Goal: Information Seeking & Learning: Check status

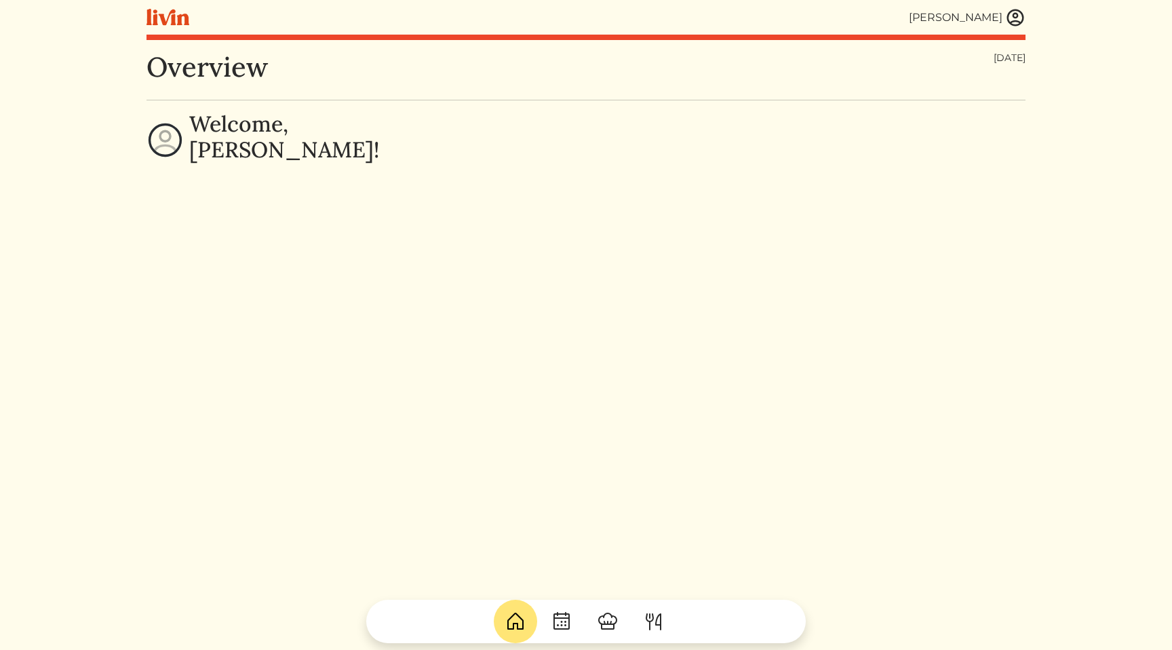
click at [1010, 4] on div "[PERSON_NAME]" at bounding box center [585, 17] width 879 height 35
click at [1010, 11] on img at bounding box center [1015, 17] width 20 height 20
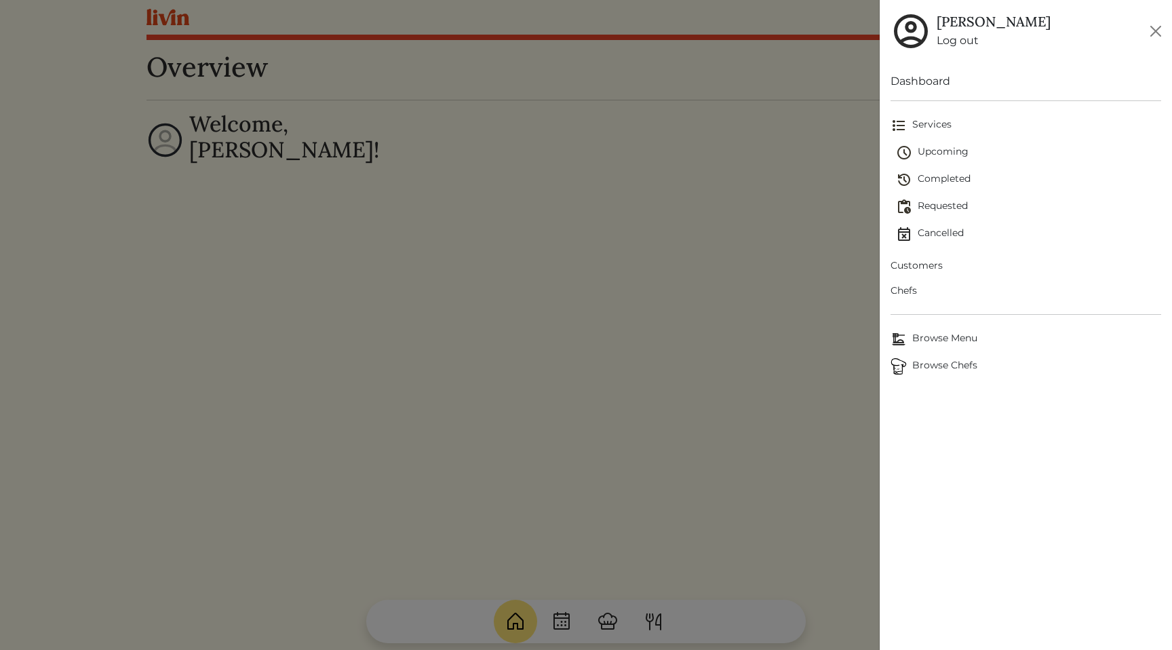
click at [912, 270] on span "Customers" at bounding box center [1025, 265] width 271 height 14
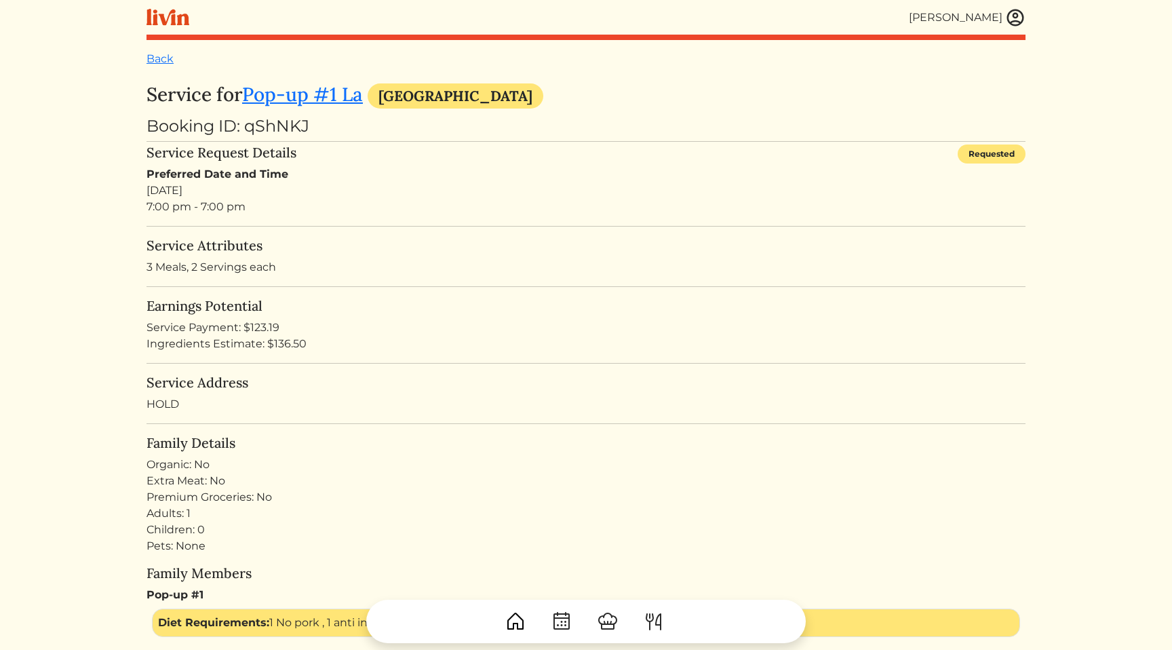
click at [300, 308] on h5 "Earnings Potential" at bounding box center [585, 306] width 879 height 16
click at [372, 269] on p "3 Meals, 2 Servings each" at bounding box center [585, 267] width 879 height 16
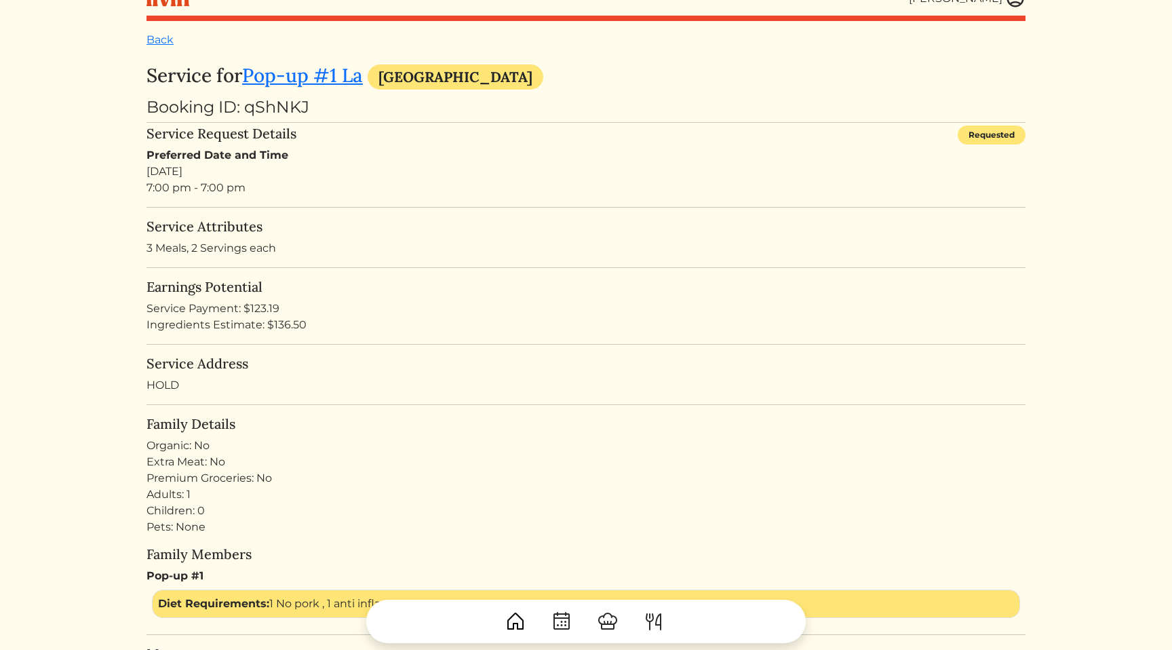
scroll to position [30, 0]
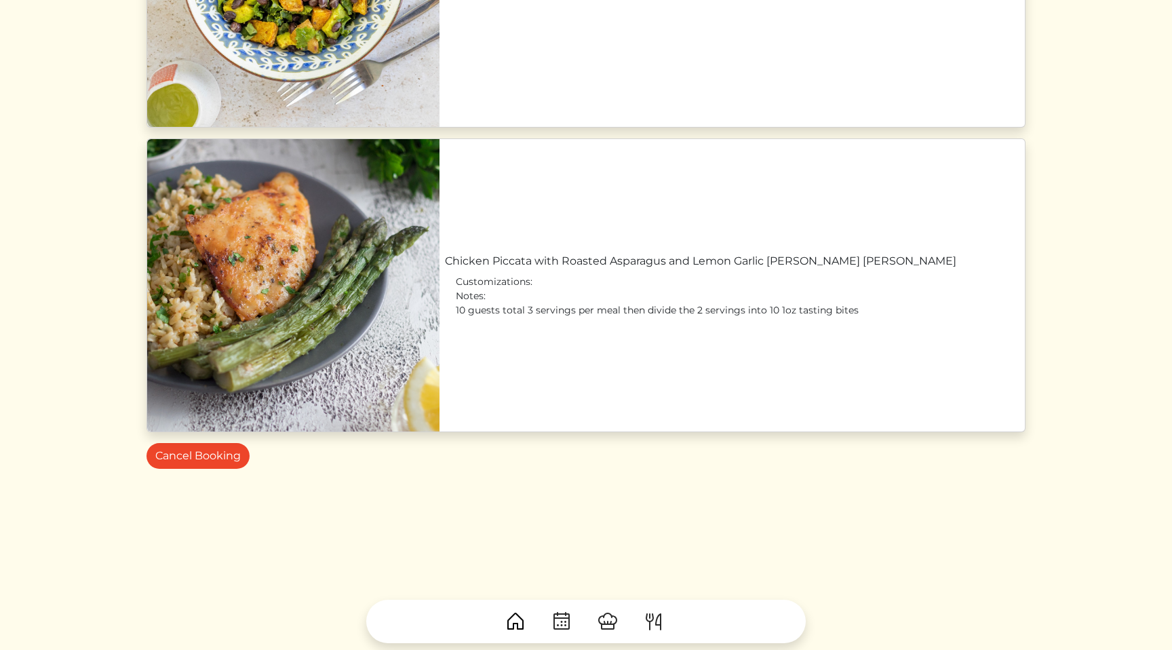
scroll to position [0, 0]
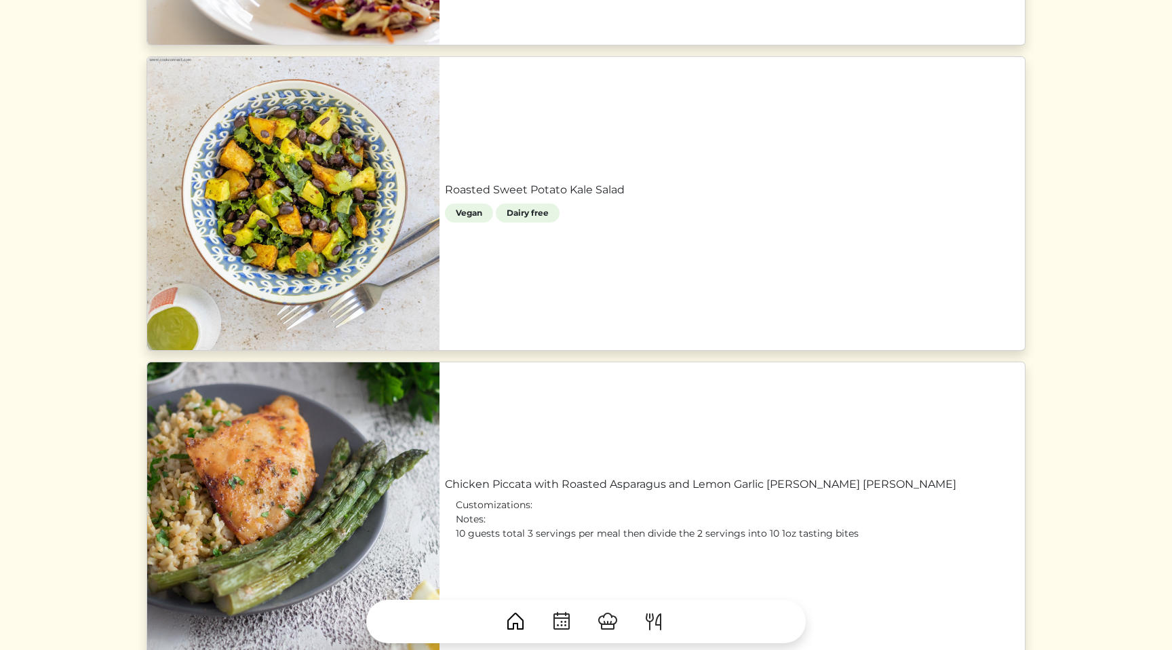
scroll to position [958, 0]
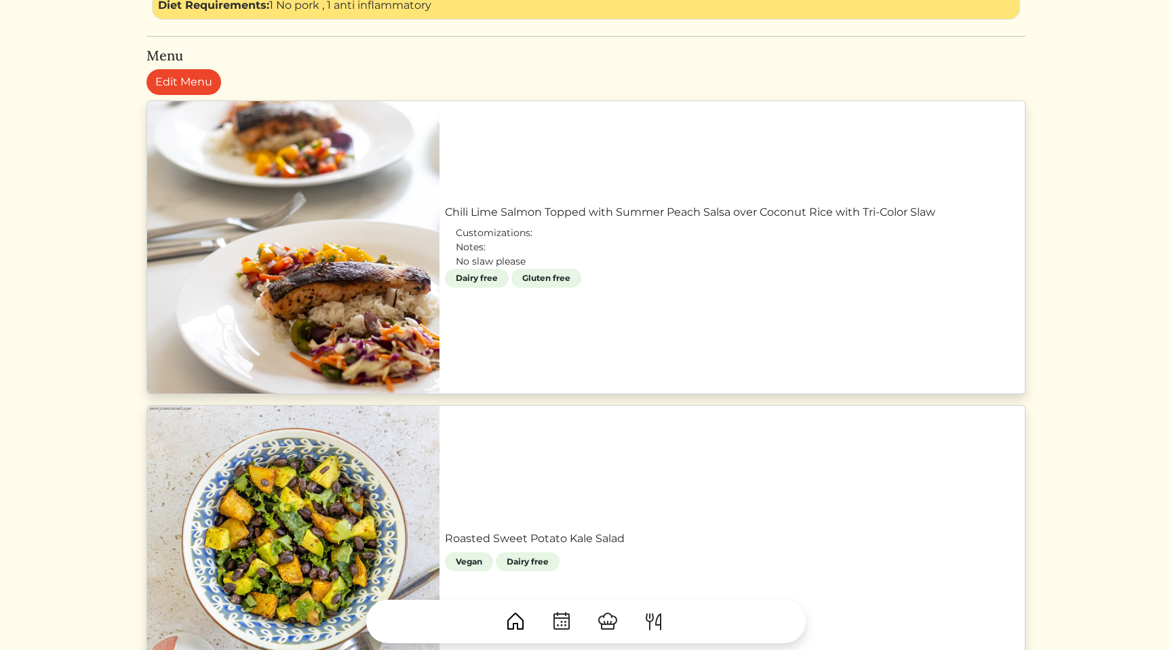
scroll to position [599, 0]
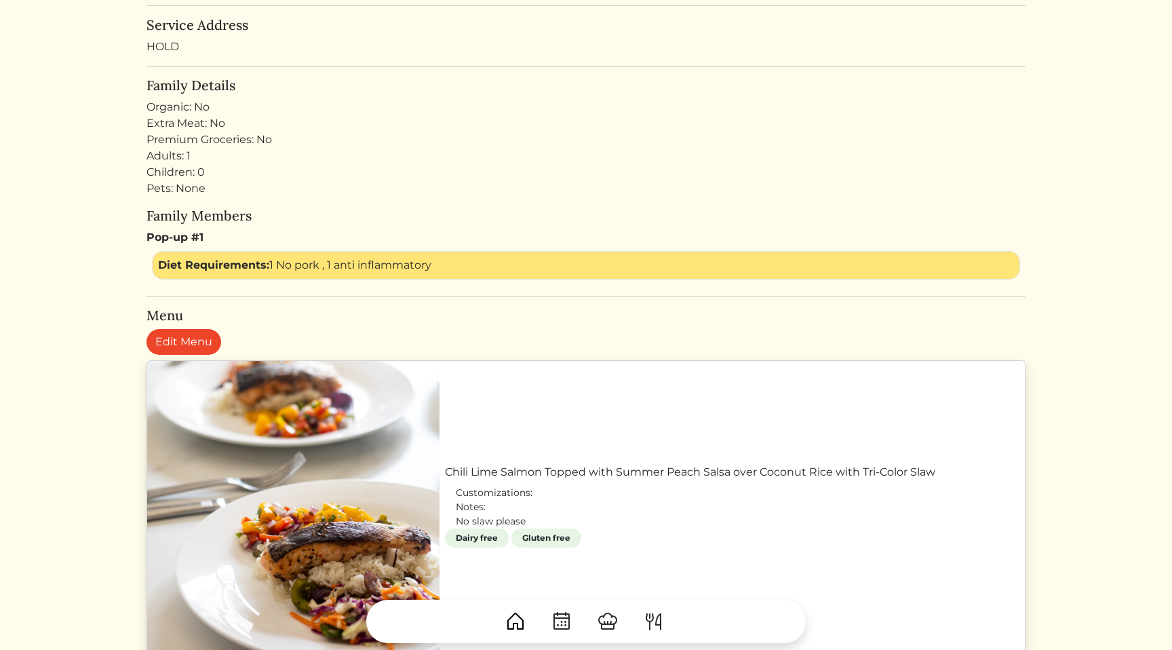
scroll to position [0, 0]
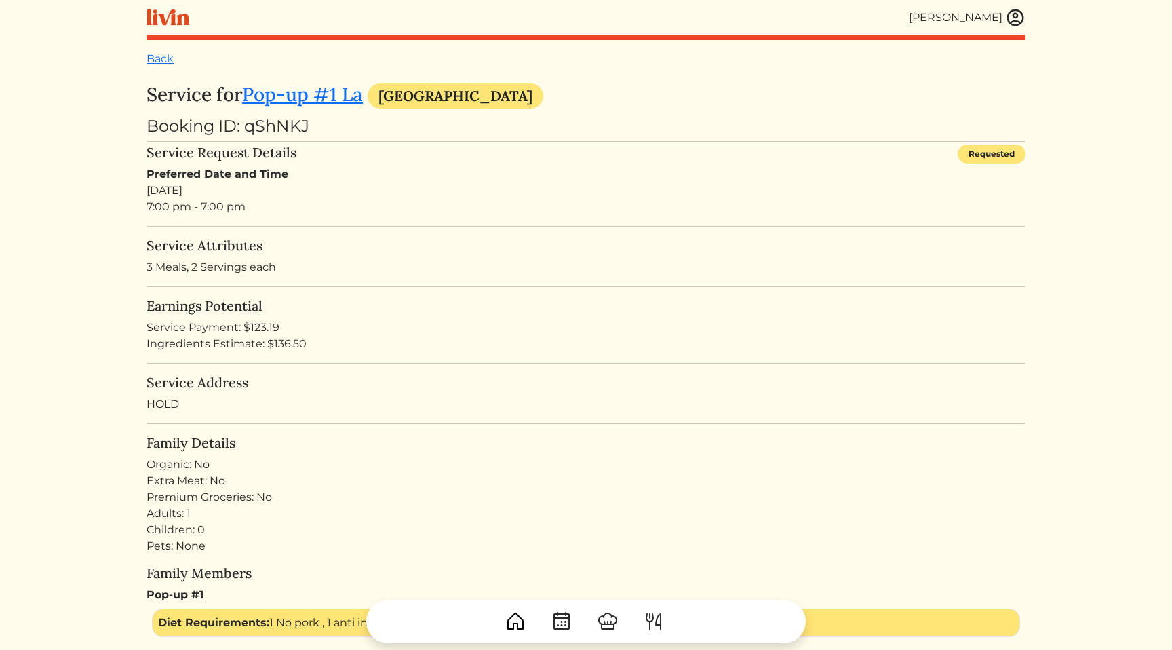
click at [571, 190] on div "Preferred Date and Time Sat, Aug 30, 2025 7:00 pm - 7:00 pm" at bounding box center [585, 190] width 879 height 49
click at [365, 190] on div "Preferred Date and Time Sat, Aug 30, 2025 7:00 pm - 7:00 pm" at bounding box center [585, 190] width 879 height 49
click at [377, 238] on h5 "Service Attributes" at bounding box center [585, 245] width 879 height 16
click at [169, 207] on div "Preferred Date and Time Sat, Aug 30, 2025 7:00 pm - 7:00 pm" at bounding box center [585, 190] width 879 height 49
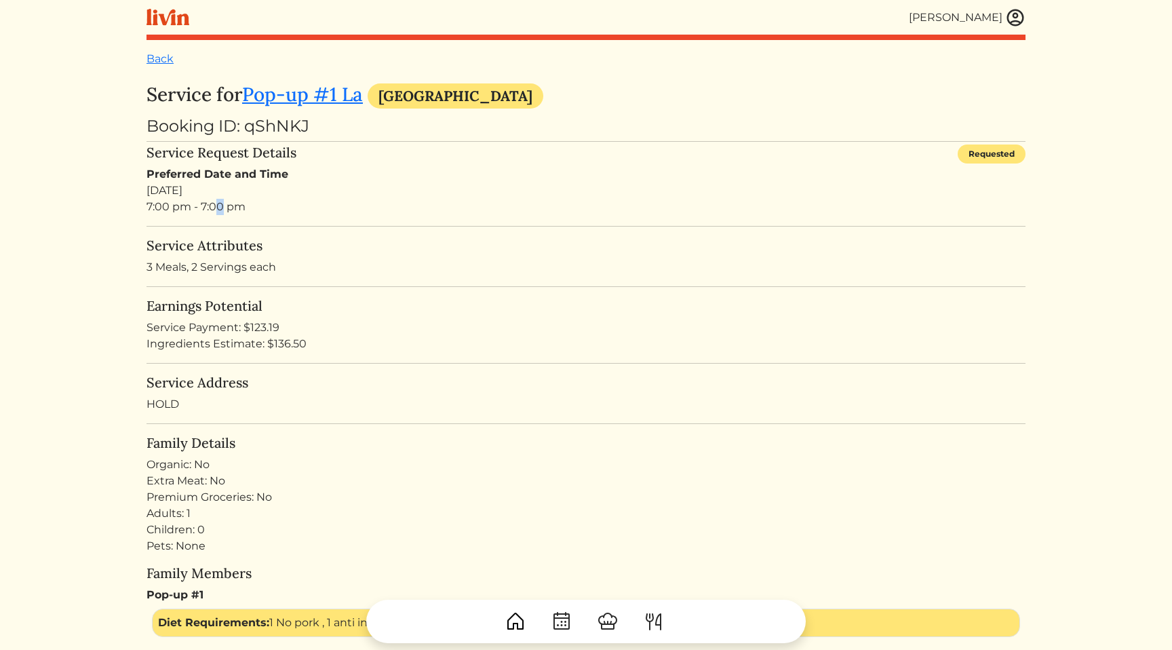
click at [169, 207] on div "Preferred Date and Time Sat, Aug 30, 2025 7:00 pm - 7:00 pm" at bounding box center [585, 190] width 879 height 49
drag, startPoint x: 321, startPoint y: 216, endPoint x: 328, endPoint y: 191, distance: 25.3
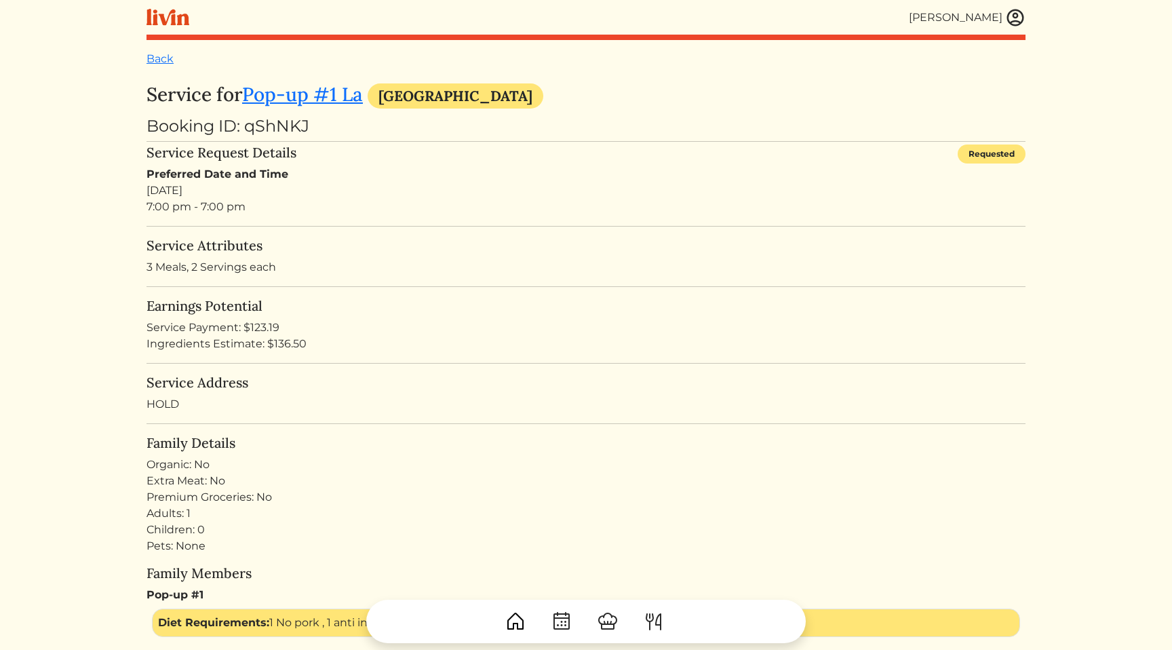
click at [300, 185] on div "Preferred Date and Time Sat, Aug 30, 2025 7:00 pm - 7:00 pm" at bounding box center [585, 190] width 879 height 49
click at [718, 155] on div "Service Request Details Requested" at bounding box center [585, 155] width 879 height 22
click at [464, 266] on p "3 Meals, 2 Servings each" at bounding box center [585, 267] width 879 height 16
click at [768, 494] on div "Premium Groceries: No" at bounding box center [585, 497] width 879 height 16
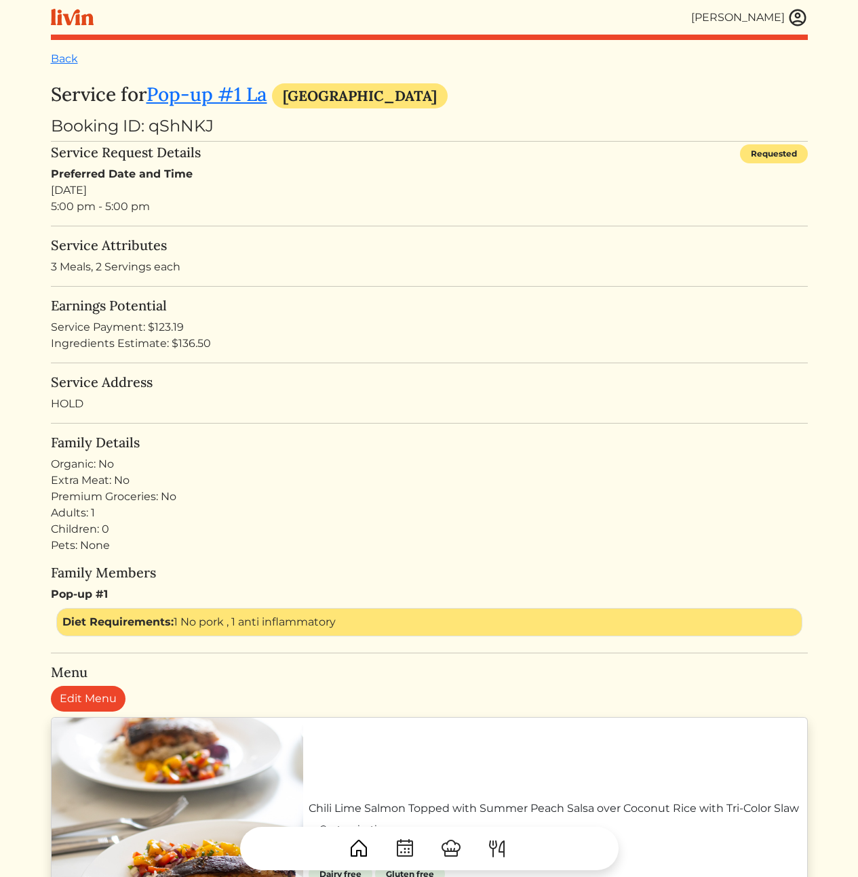
drag, startPoint x: 488, startPoint y: 290, endPoint x: 533, endPoint y: 501, distance: 215.7
click at [520, 474] on turbo-frame "Service for Pop-up #1 La Los Angeles Booking ID: qShNKJ Service Request Details…" at bounding box center [429, 809] width 757 height 1452
drag, startPoint x: 545, startPoint y: 515, endPoint x: 320, endPoint y: 199, distance: 388.0
click at [321, 200] on turbo-frame "Service for Pop-up #1 La Los Angeles Booking ID: qShNKJ Service Request Details…" at bounding box center [429, 809] width 757 height 1452
click at [320, 199] on div "Preferred Date and Time Sat, Aug 30, 2025 5:00 pm - 5:00 pm" at bounding box center [429, 190] width 757 height 49
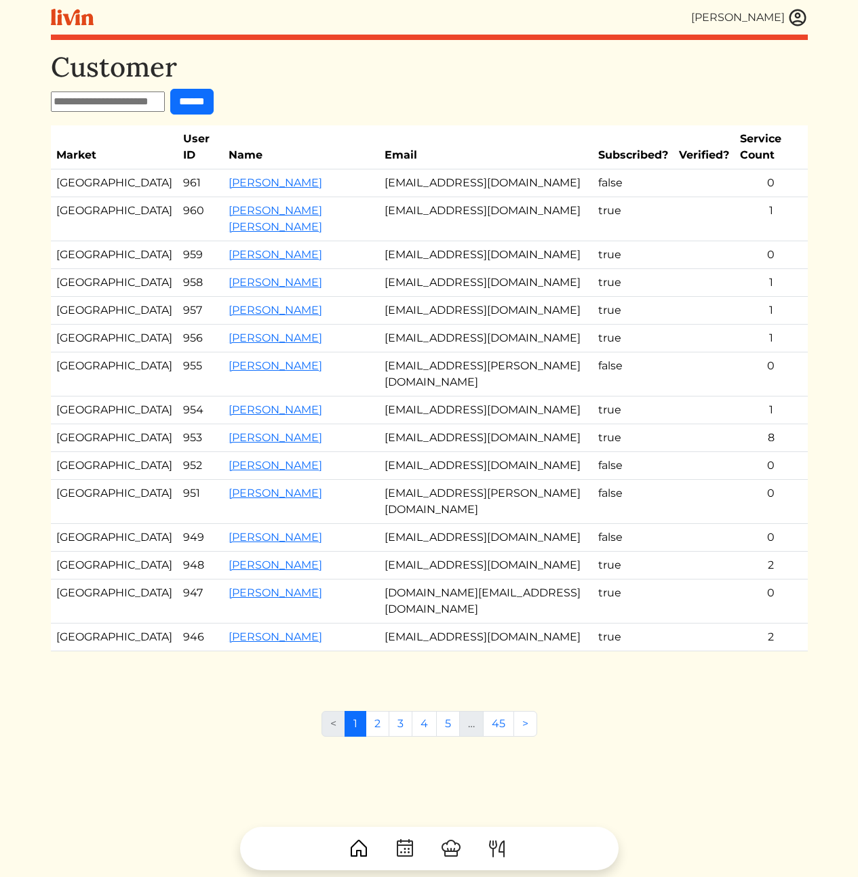
click at [124, 780] on div "Customer ****** Market User ID Name Email Subscribed? Verified? Service Count A…" at bounding box center [429, 489] width 757 height 877
